Goal: Information Seeking & Learning: Learn about a topic

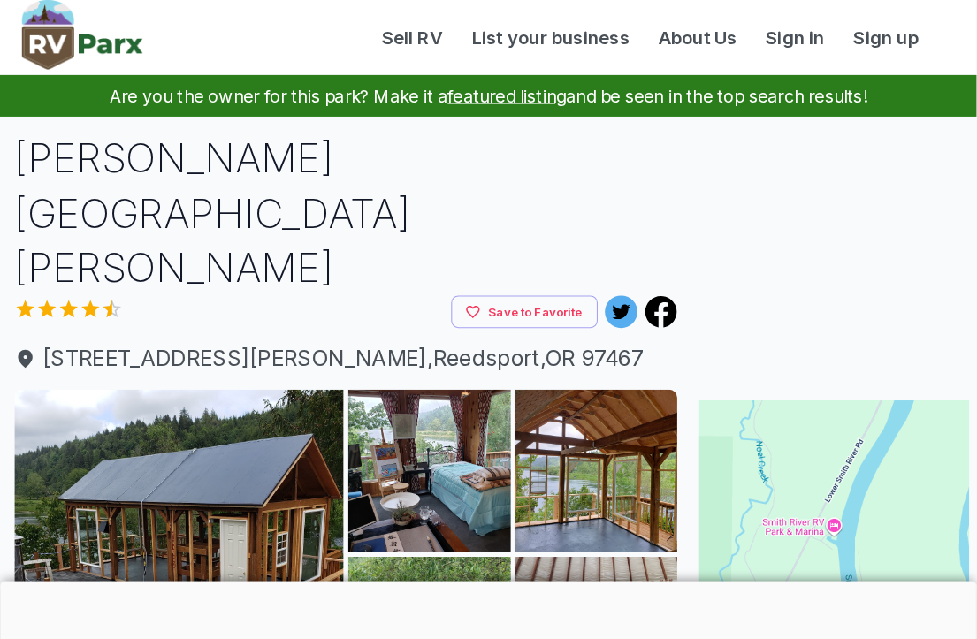
scroll to position [2, 0]
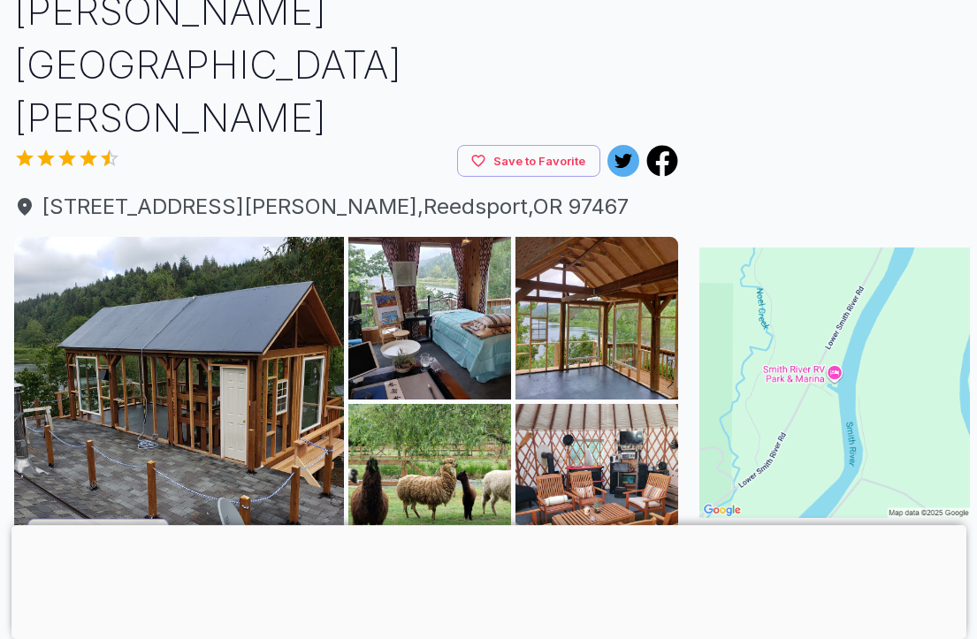
scroll to position [149, 0]
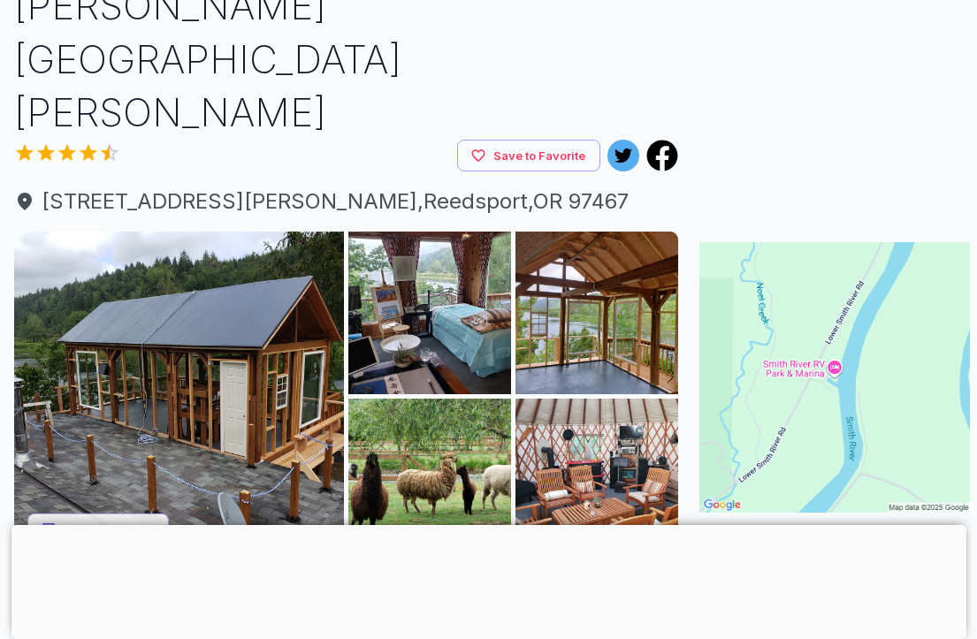
click at [134, 513] on button "Show all photos" at bounding box center [97, 529] width 141 height 33
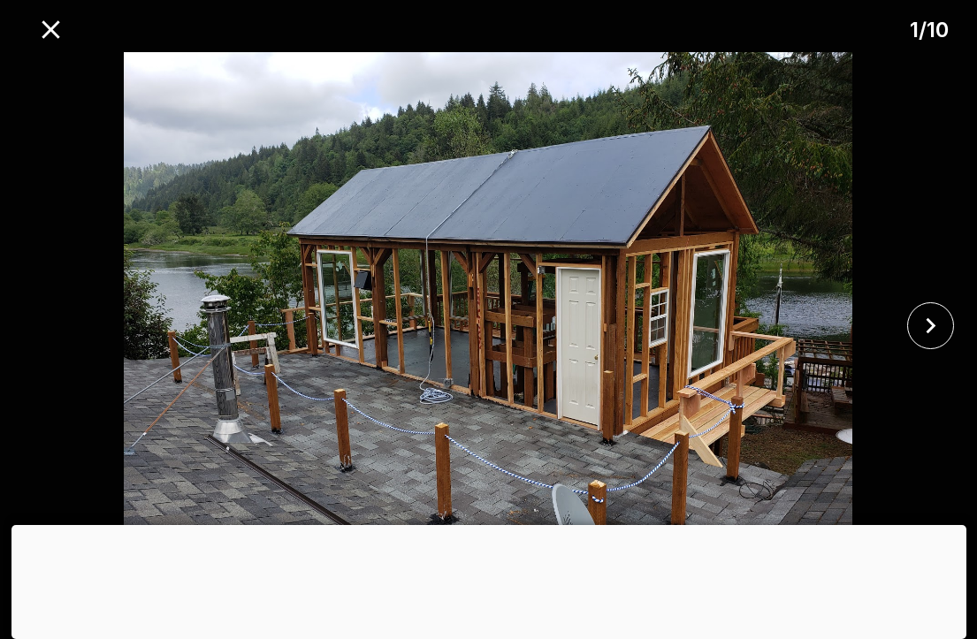
click at [933, 333] on icon "close" at bounding box center [931, 325] width 10 height 16
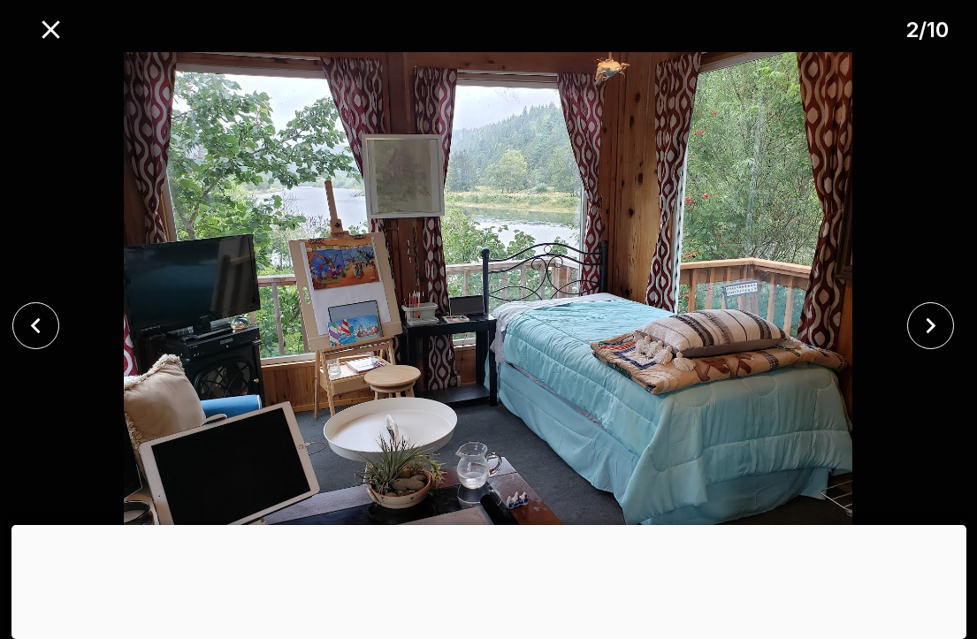
click at [935, 341] on icon "close" at bounding box center [930, 325] width 31 height 31
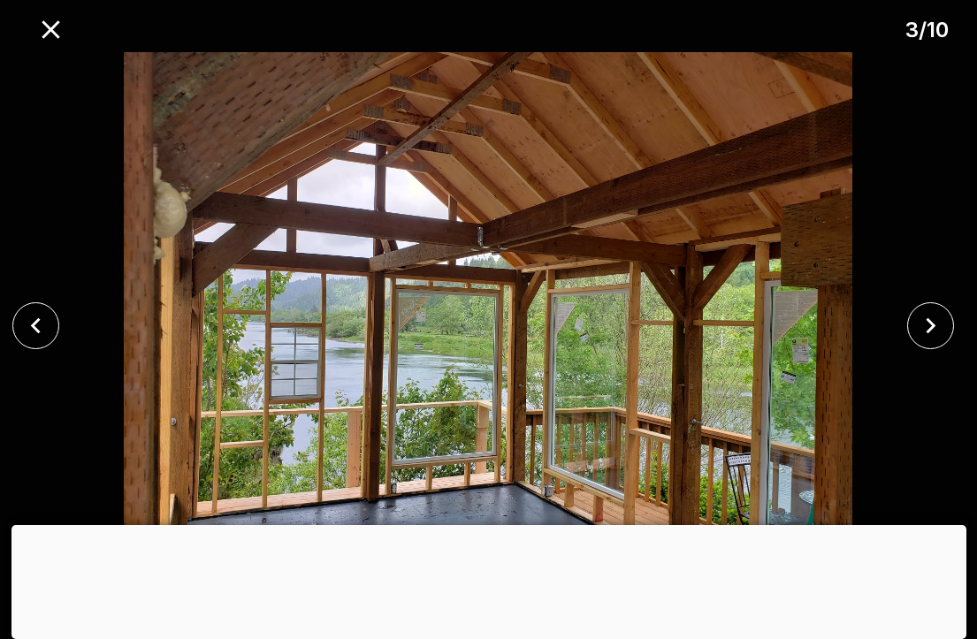
click at [933, 341] on icon "close" at bounding box center [930, 325] width 31 height 31
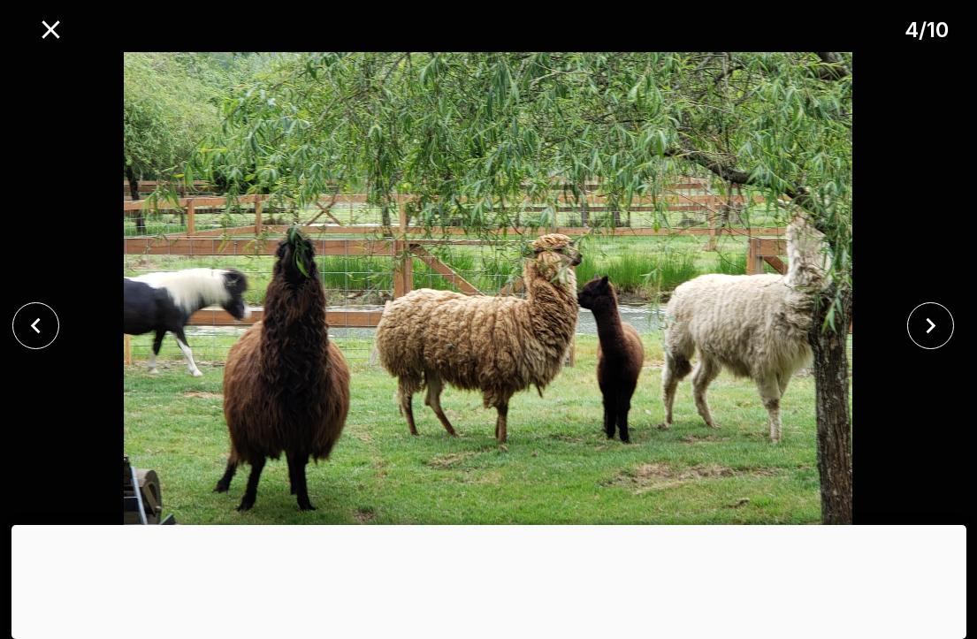
click at [939, 341] on icon "close" at bounding box center [930, 325] width 31 height 31
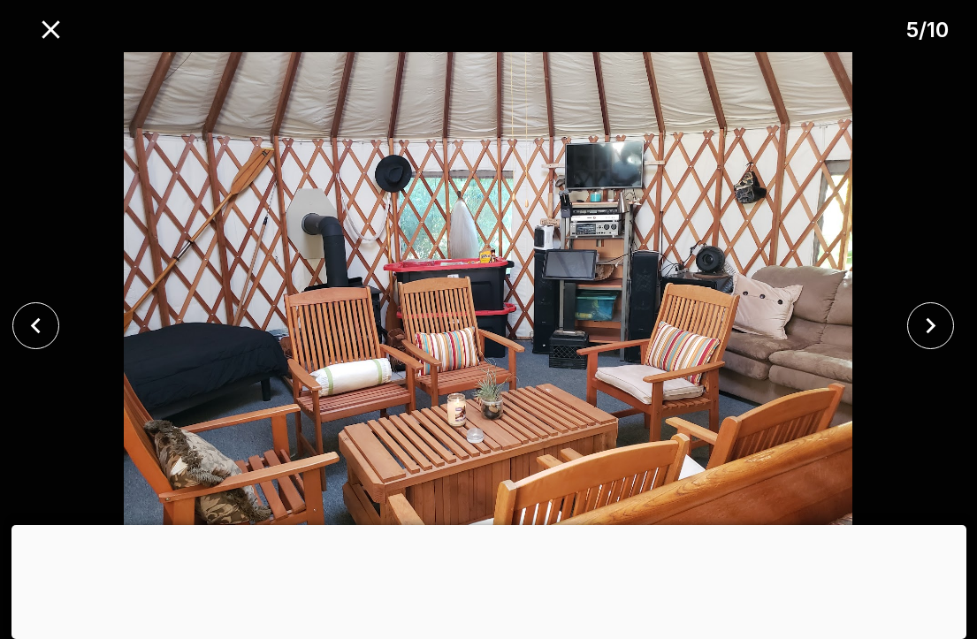
click at [940, 341] on icon "close" at bounding box center [930, 325] width 31 height 31
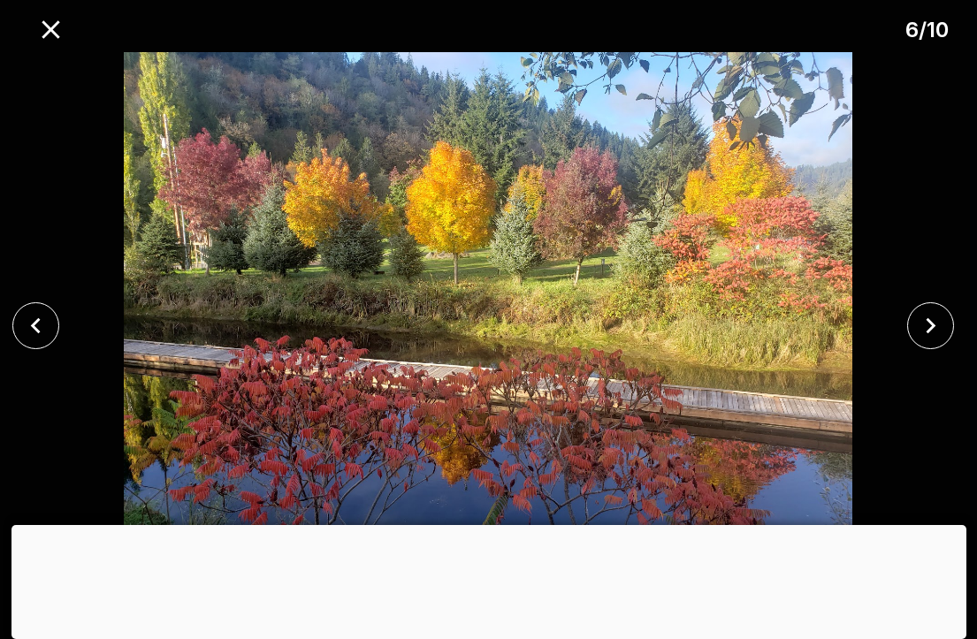
click at [932, 341] on icon "close" at bounding box center [930, 325] width 31 height 31
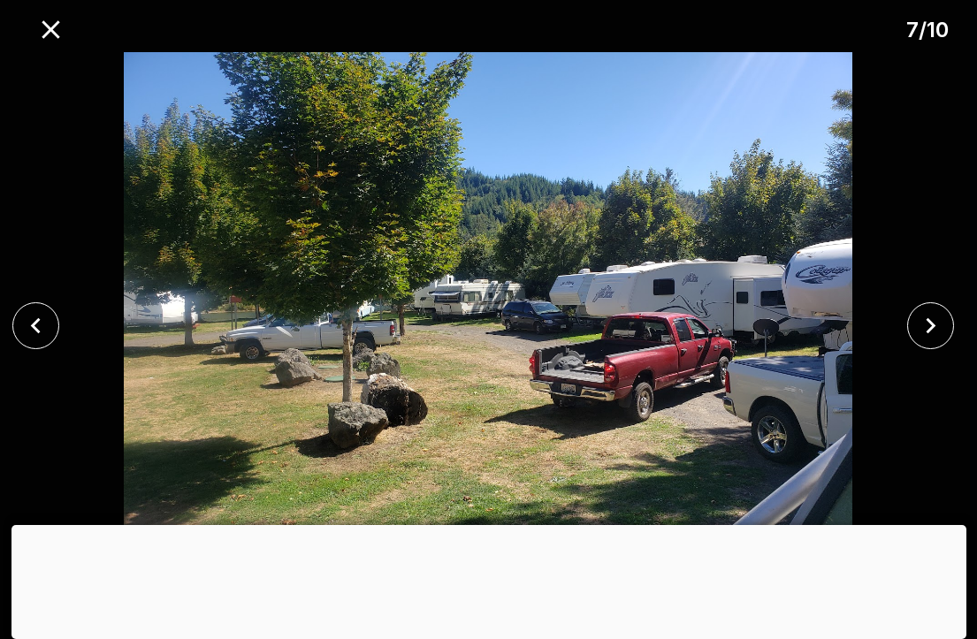
click at [934, 341] on icon "close" at bounding box center [930, 325] width 31 height 31
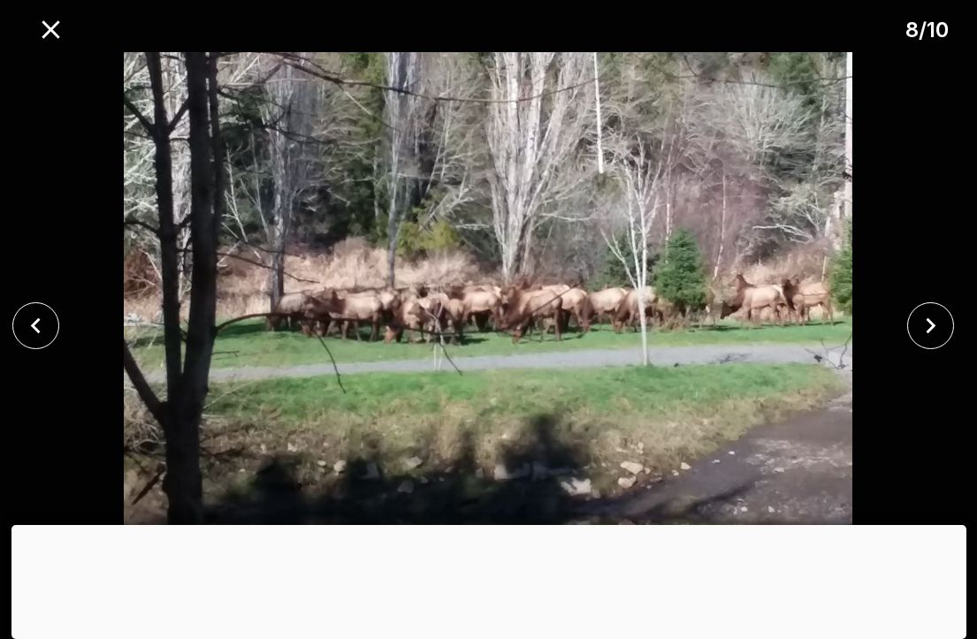
click at [939, 341] on icon "close" at bounding box center [930, 325] width 31 height 31
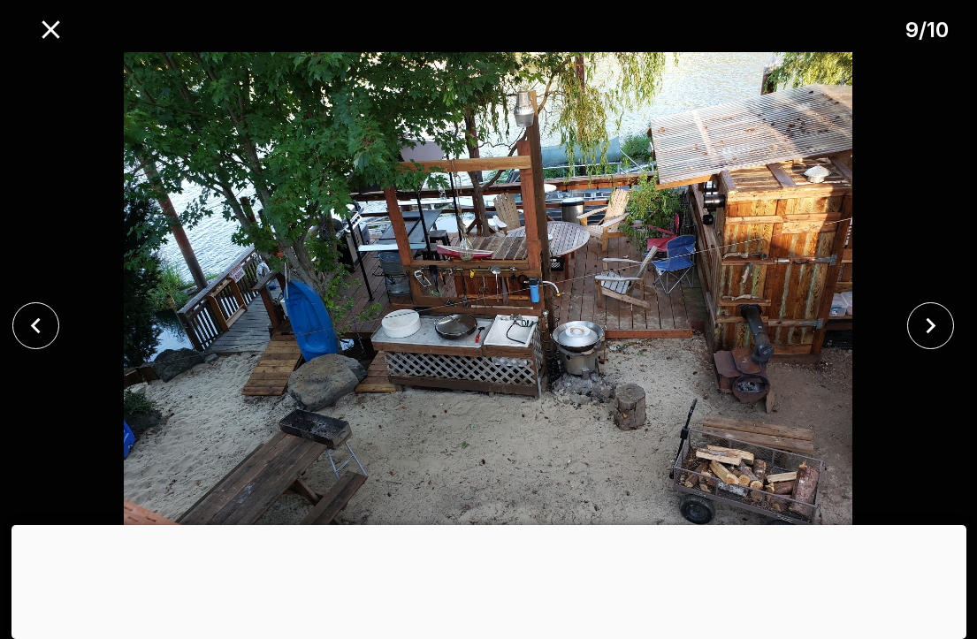
click at [934, 341] on icon "close" at bounding box center [930, 325] width 31 height 31
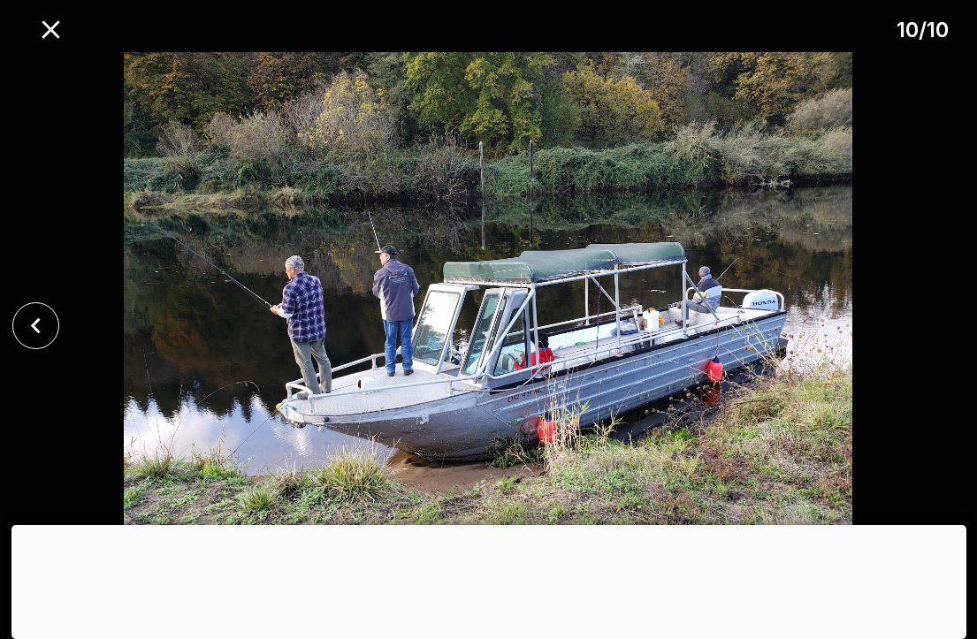
click at [56, 19] on icon "close" at bounding box center [50, 29] width 31 height 31
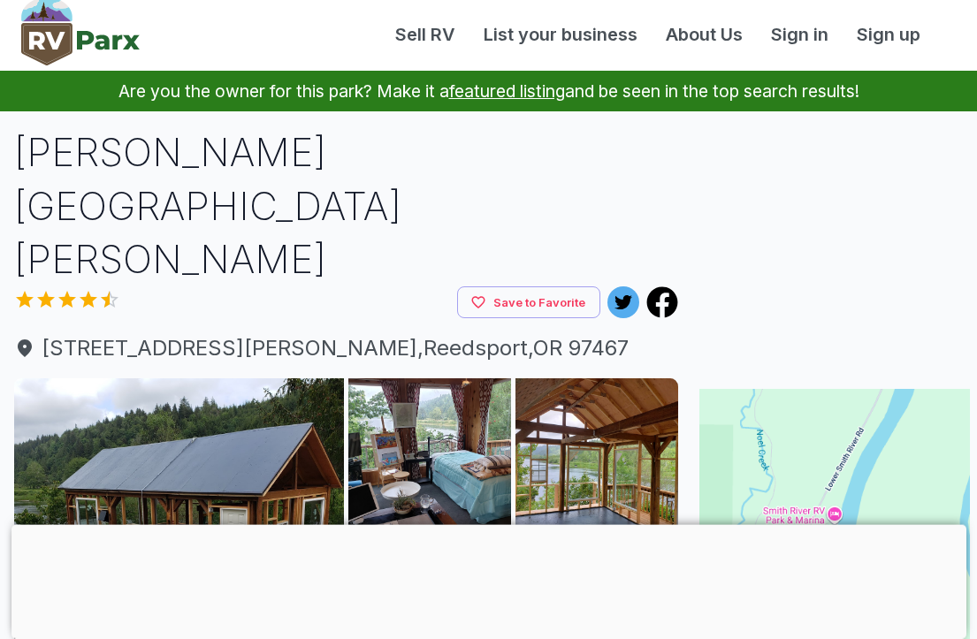
scroll to position [0, 0]
